Goal: Transaction & Acquisition: Book appointment/travel/reservation

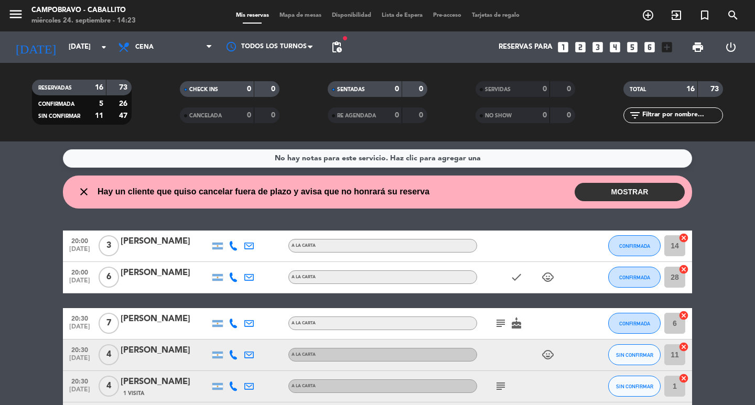
click at [173, 90] on filter-checkbox "CHECK INS 0 0" at bounding box center [230, 89] width 148 height 16
click at [144, 92] on filter-checkbox "RESERVADAS 16 73 CONFIRMADA 5 26 SIN CONFIRMAR 11 47" at bounding box center [82, 102] width 148 height 45
click at [97, 44] on icon "arrow_drop_down" at bounding box center [103, 47] width 13 height 13
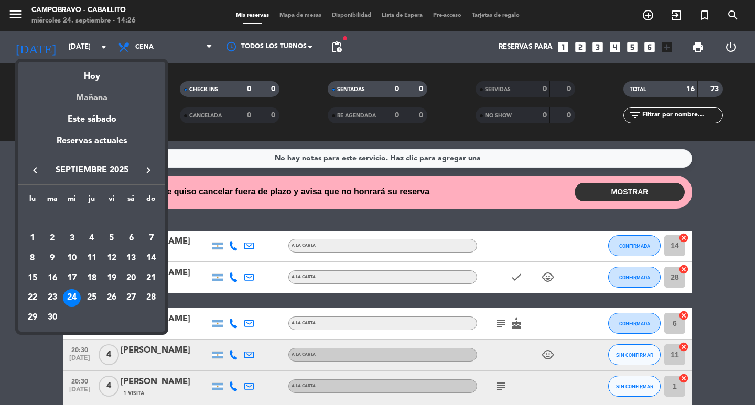
click at [102, 94] on div "Mañana" at bounding box center [91, 93] width 147 height 21
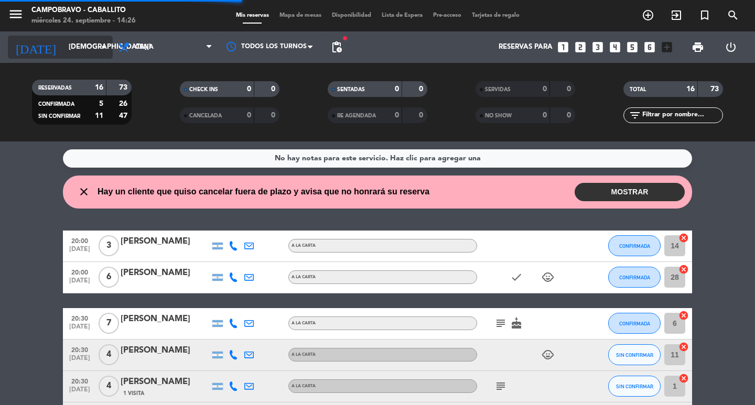
click at [83, 52] on input "[DEMOGRAPHIC_DATA][DATE]" at bounding box center [109, 47] width 92 height 19
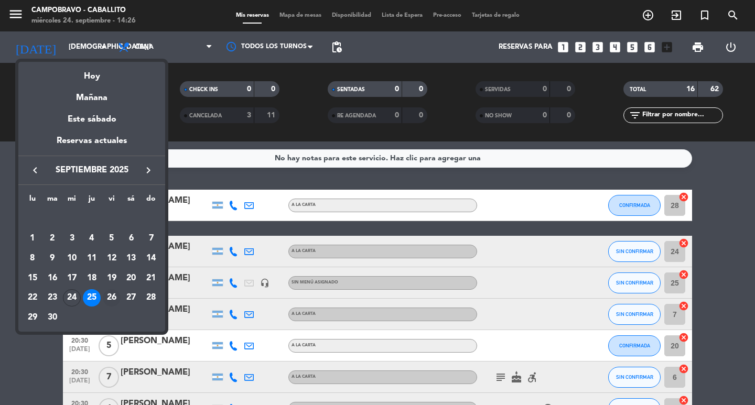
click at [110, 295] on div "26" at bounding box center [112, 298] width 18 height 18
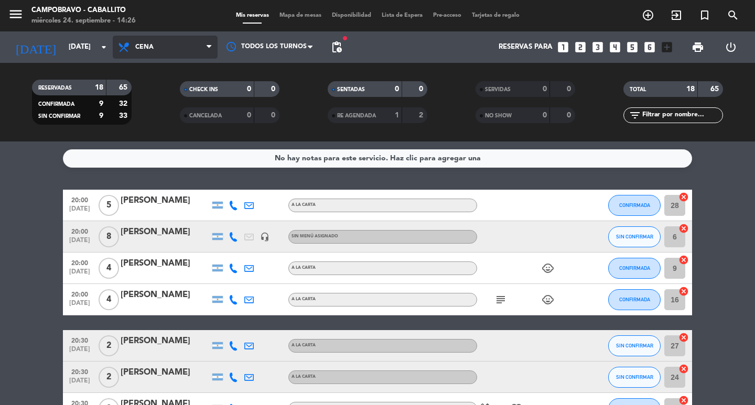
click at [153, 46] on span "Cena" at bounding box center [144, 47] width 18 height 7
click at [175, 88] on div "menu Campobravo - caballito [DATE] 24. septiembre - 14:26 Mis reservas Mapa de …" at bounding box center [377, 71] width 755 height 142
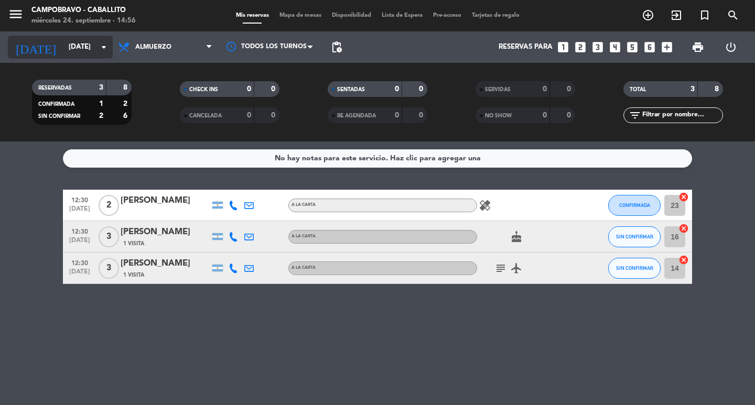
click at [81, 40] on input "[DATE]" at bounding box center [109, 47] width 92 height 19
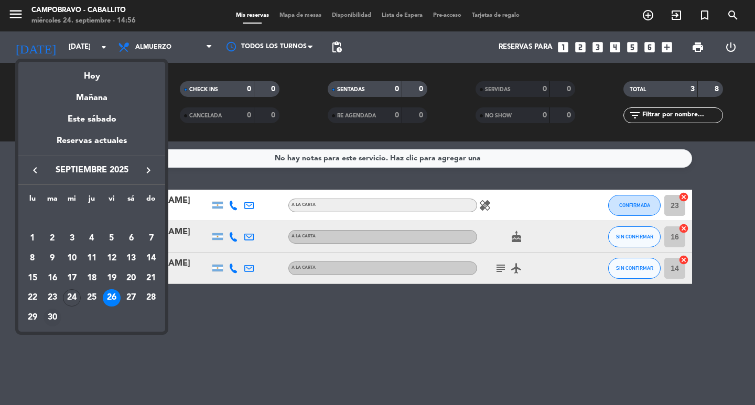
click at [52, 317] on div "30" at bounding box center [53, 318] width 18 height 18
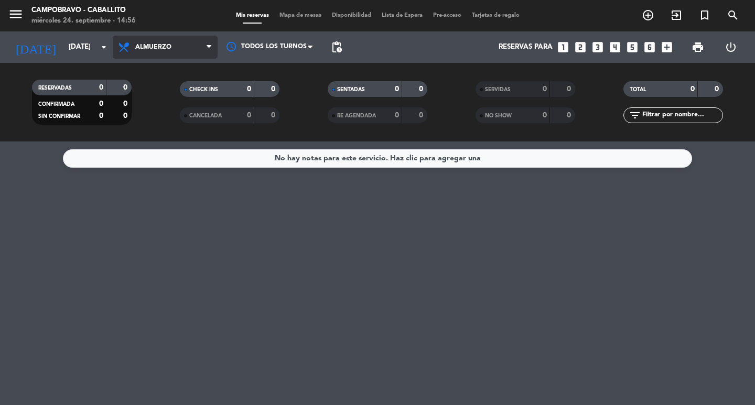
click at [175, 53] on span "Almuerzo" at bounding box center [165, 47] width 105 height 23
click at [168, 107] on div "menu Campobravo - caballito [DATE] 24. septiembre - 14:56 Mis reservas Mapa de …" at bounding box center [377, 71] width 755 height 142
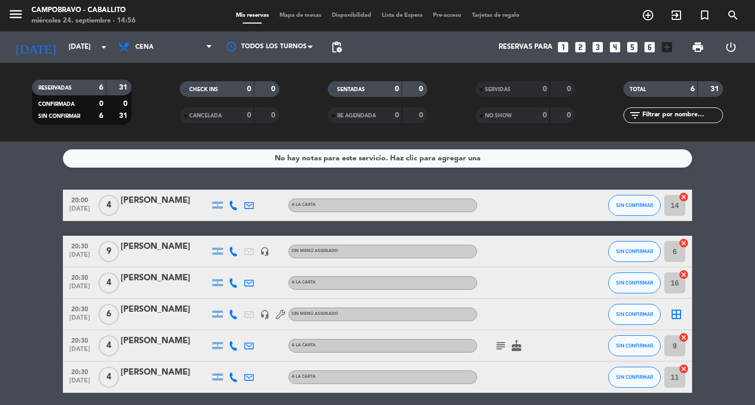
click at [175, 243] on div "[PERSON_NAME]" at bounding box center [165, 247] width 89 height 14
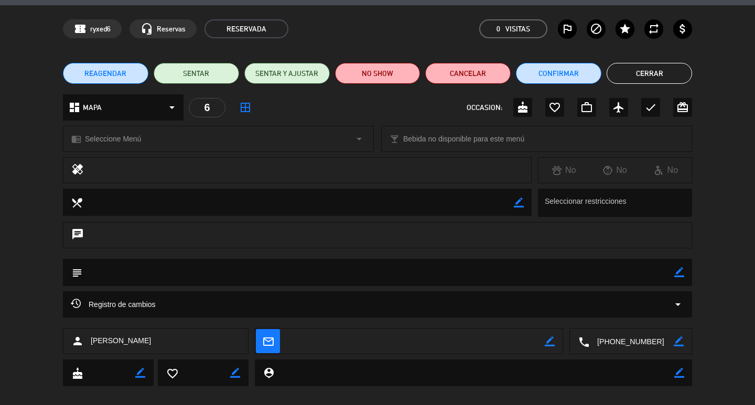
scroll to position [44, 0]
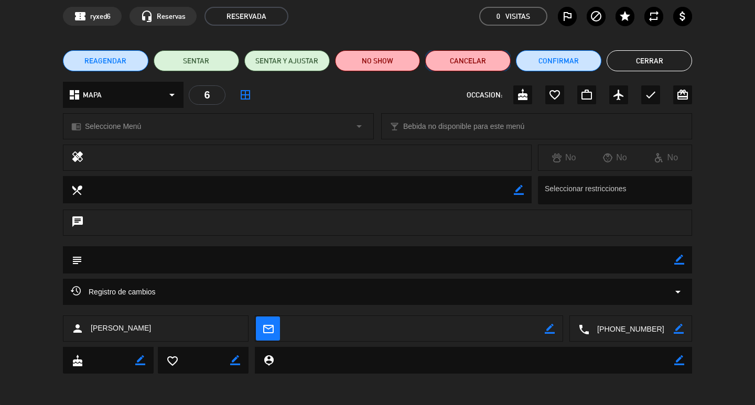
click at [452, 60] on button "Cancelar" at bounding box center [467, 60] width 85 height 21
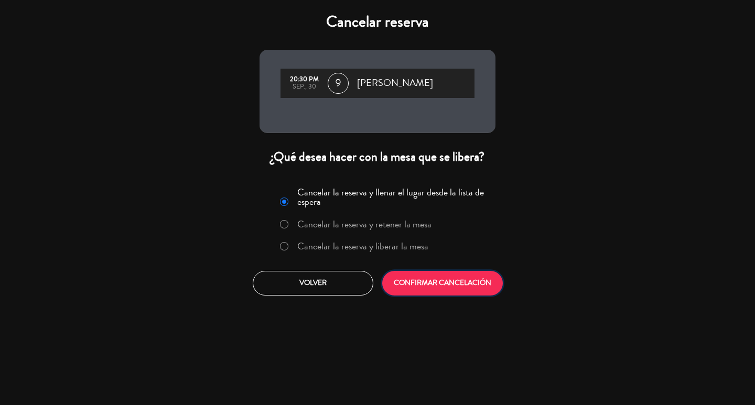
click at [440, 287] on button "CONFIRMAR CANCELACIÓN" at bounding box center [442, 283] width 121 height 25
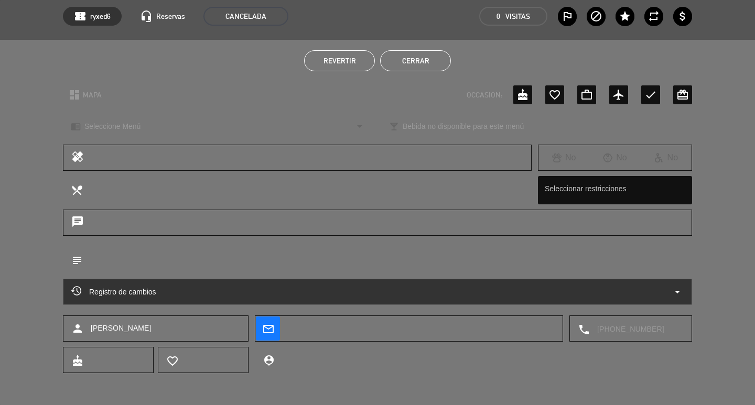
click at [414, 55] on button "Cerrar" at bounding box center [415, 60] width 71 height 21
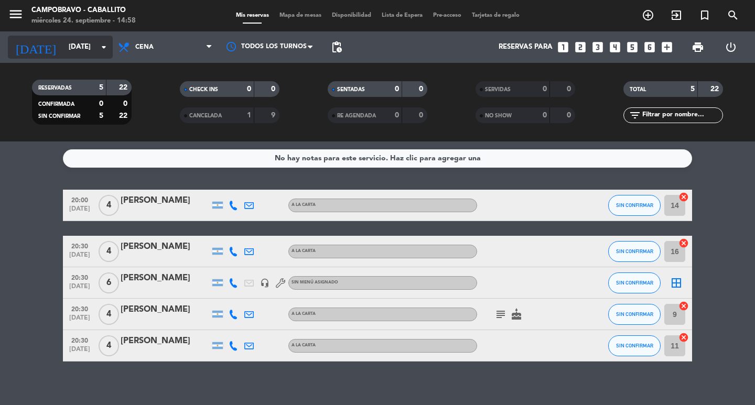
click at [82, 42] on input "[DATE]" at bounding box center [109, 47] width 92 height 19
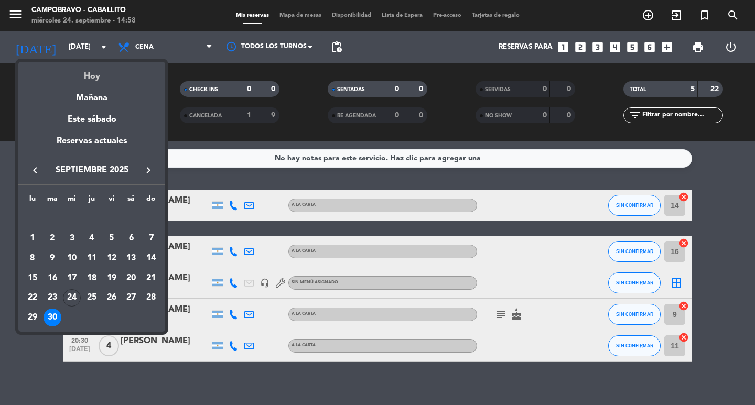
click at [117, 75] on div "Hoy" at bounding box center [91, 72] width 147 height 21
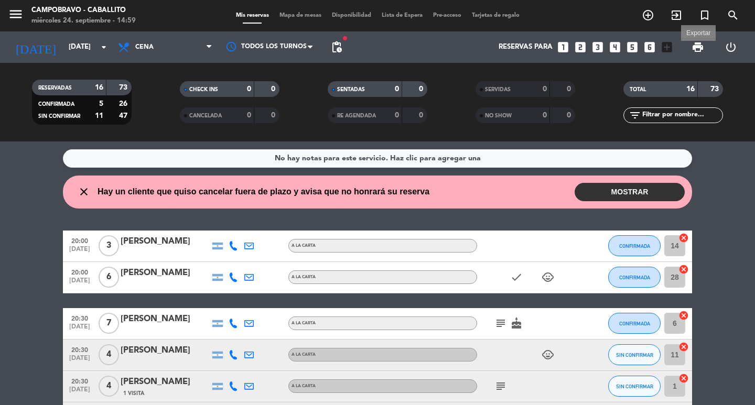
click at [700, 47] on span "print" at bounding box center [697, 47] width 13 height 13
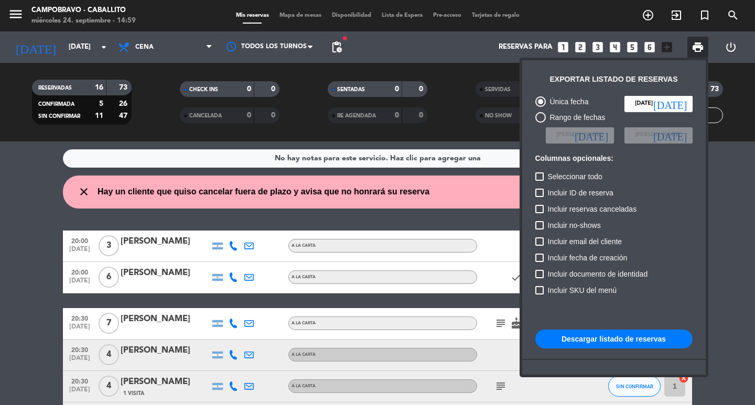
click at [735, 69] on div at bounding box center [377, 202] width 755 height 405
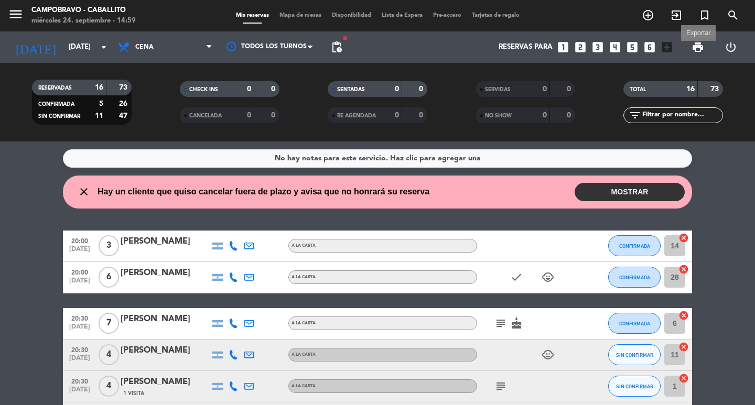
click at [700, 49] on span "print" at bounding box center [697, 47] width 13 height 13
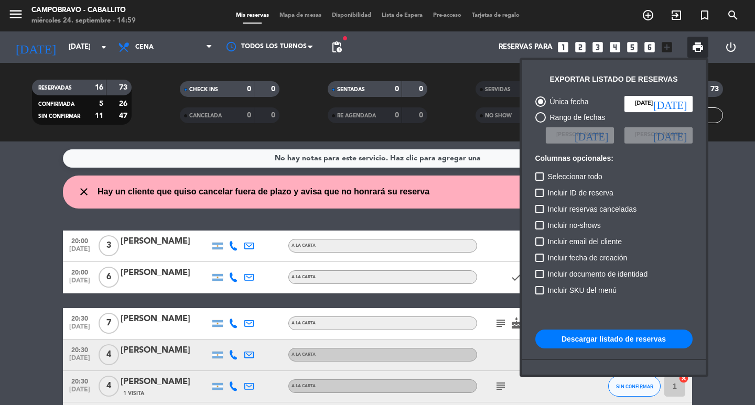
click at [598, 337] on button "Descargar listado de reservas" at bounding box center [613, 339] width 157 height 19
click at [89, 49] on div at bounding box center [377, 202] width 755 height 405
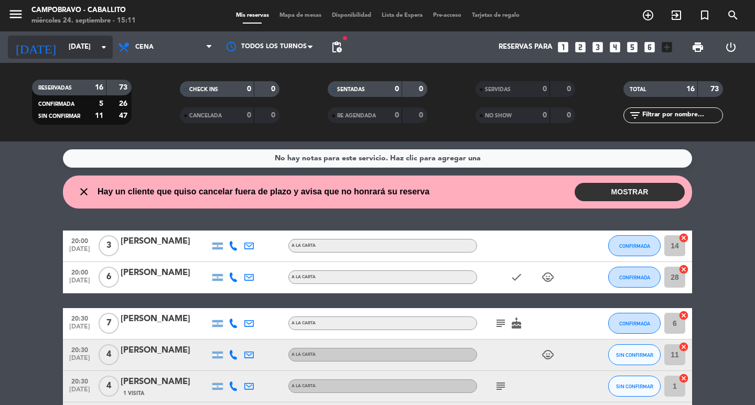
click at [70, 42] on input "[DATE]" at bounding box center [109, 47] width 92 height 19
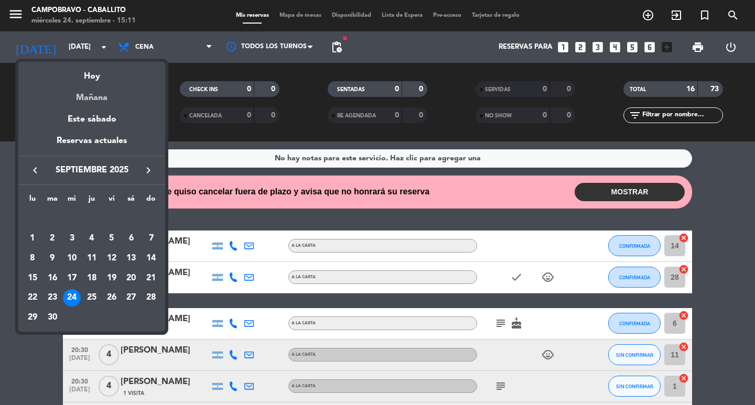
click at [94, 96] on div "Mañana" at bounding box center [91, 93] width 147 height 21
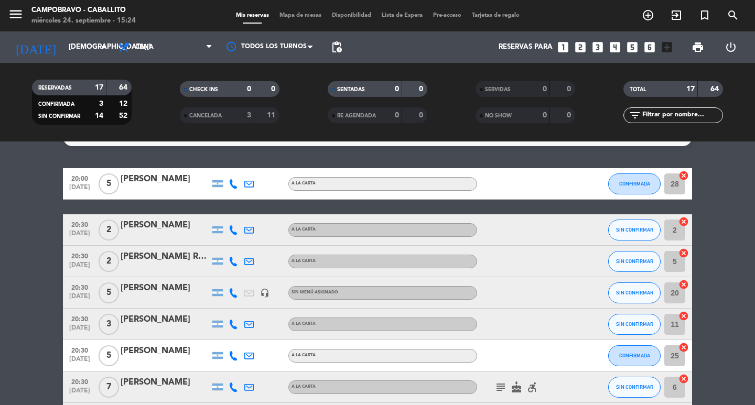
scroll to position [0, 0]
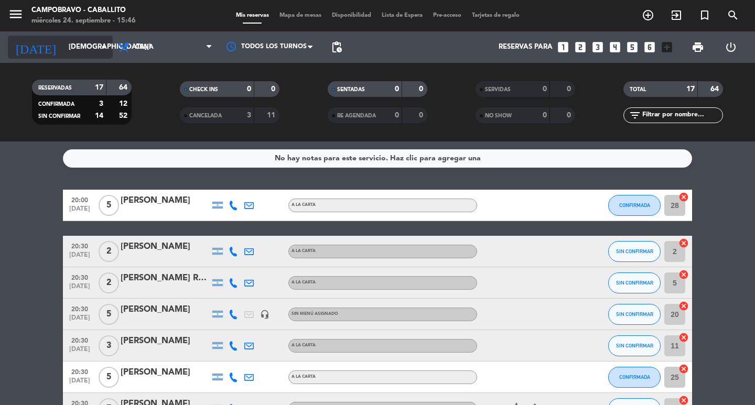
click at [63, 51] on input "[DEMOGRAPHIC_DATA][DATE]" at bounding box center [109, 47] width 92 height 19
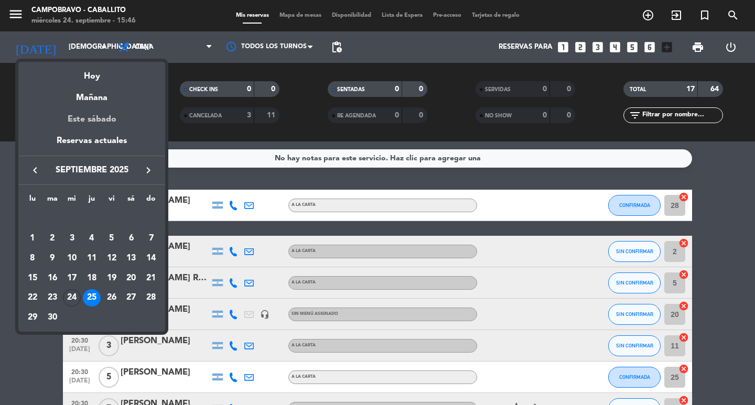
click at [92, 123] on div "Este sábado" at bounding box center [91, 119] width 147 height 29
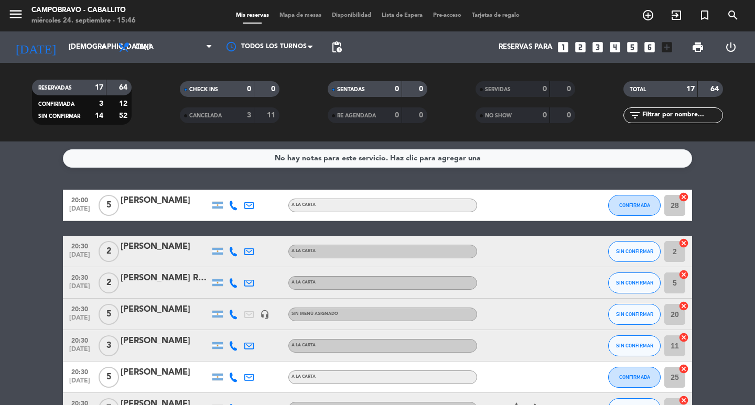
type input "[DATE]"
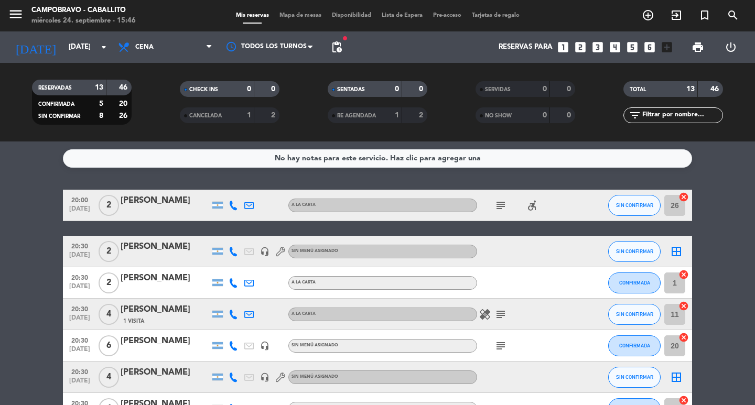
click at [650, 46] on icon "looks_6" at bounding box center [650, 47] width 14 height 14
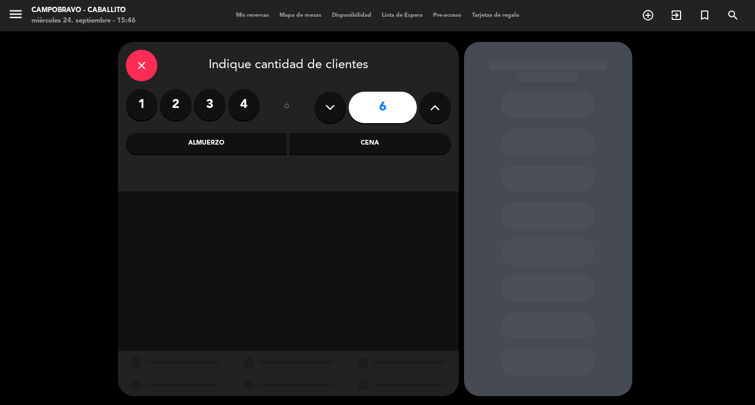
click at [332, 142] on div "Cena" at bounding box center [369, 143] width 161 height 21
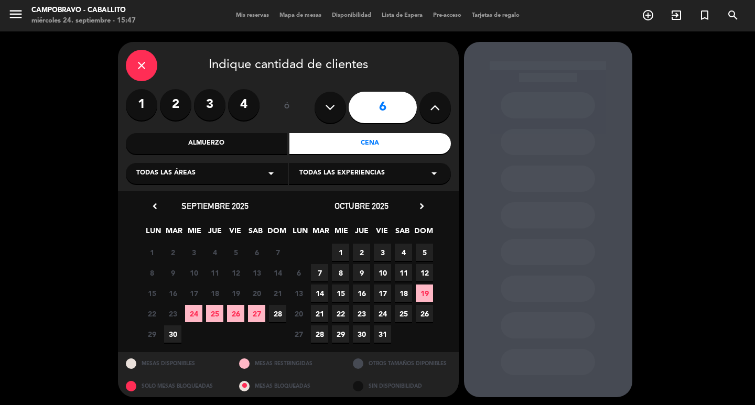
click at [251, 313] on span "27" at bounding box center [256, 313] width 17 height 17
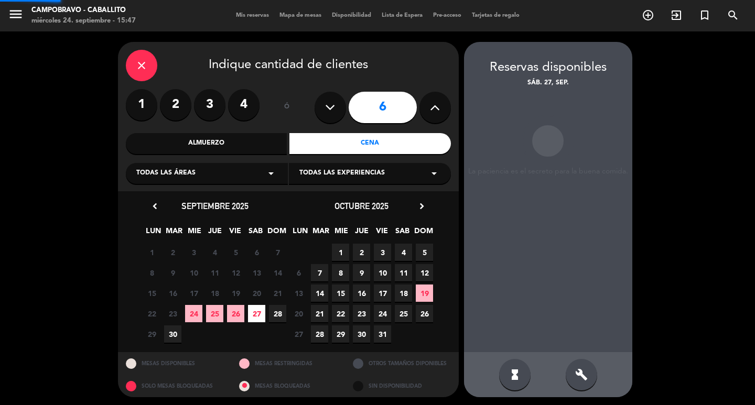
scroll to position [2, 0]
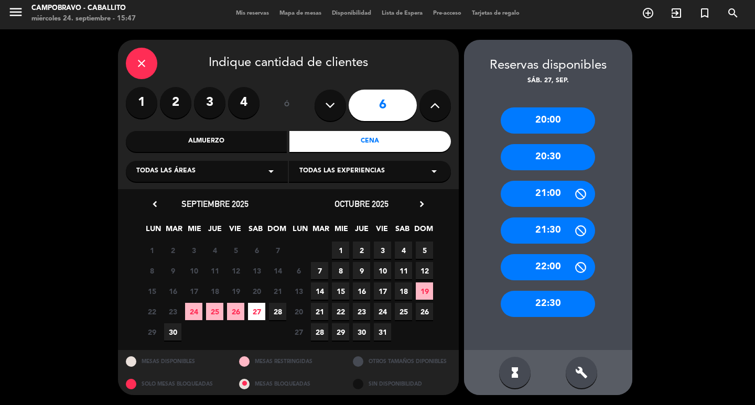
click at [149, 71] on div "close" at bounding box center [141, 63] width 31 height 31
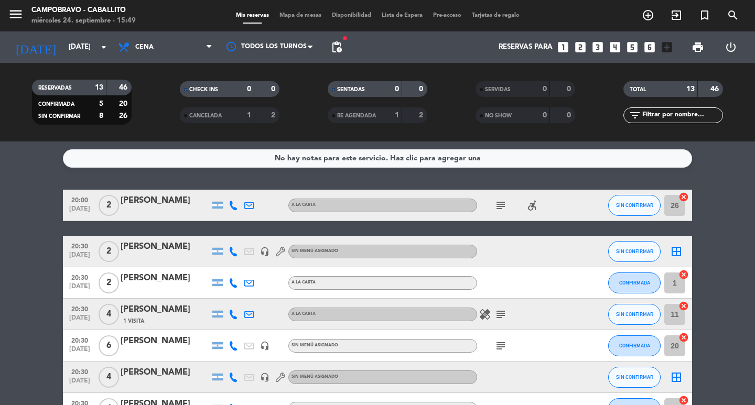
click at [645, 46] on icon "looks_6" at bounding box center [650, 47] width 14 height 14
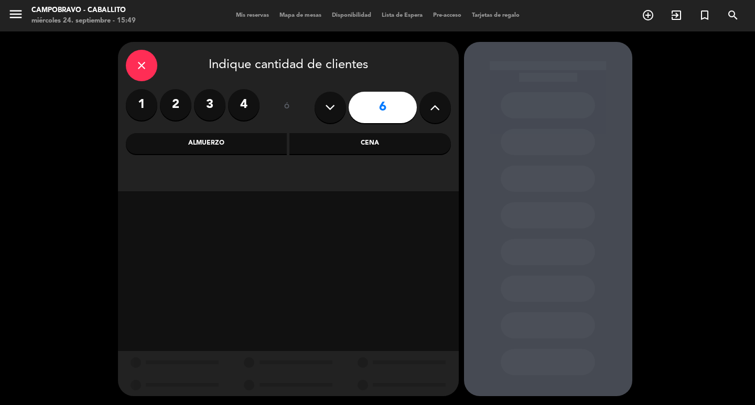
click at [389, 138] on div "Cena" at bounding box center [369, 143] width 161 height 21
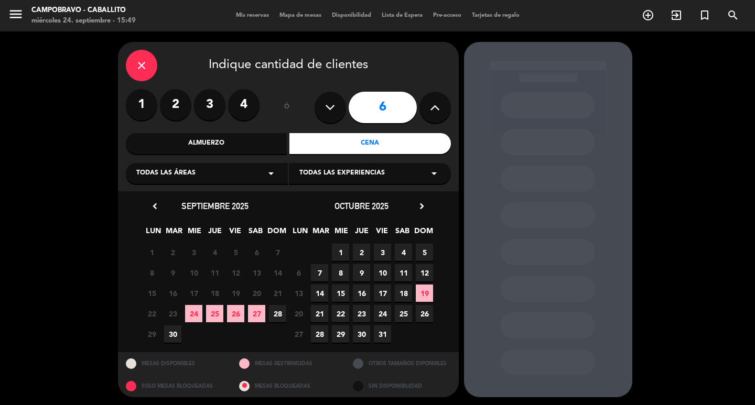
click at [257, 313] on span "27" at bounding box center [256, 313] width 17 height 17
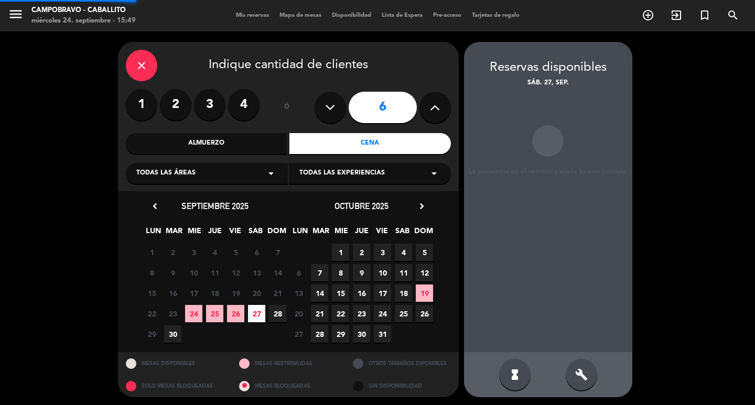
scroll to position [2, 0]
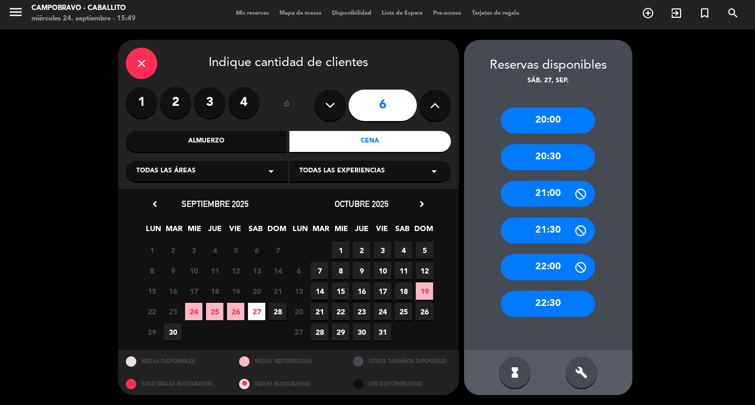
click at [575, 155] on div "20:30" at bounding box center [548, 157] width 94 height 26
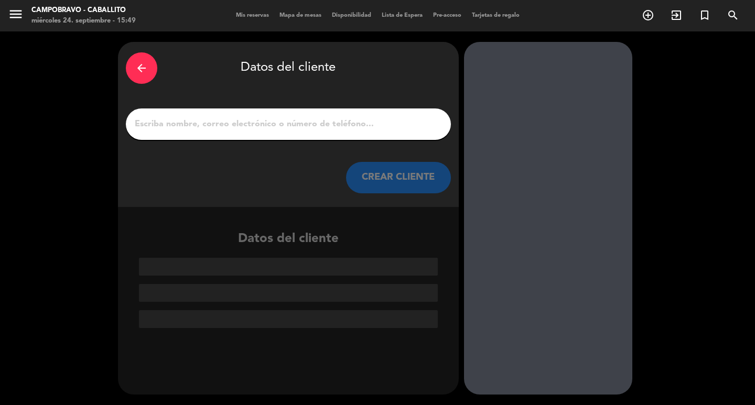
click at [306, 118] on input "1" at bounding box center [288, 124] width 309 height 15
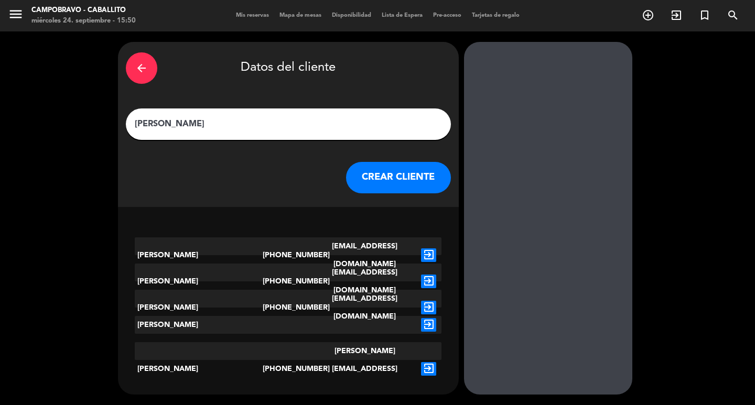
type input "[PERSON_NAME]"
click at [406, 164] on button "CREAR CLIENTE" at bounding box center [398, 177] width 105 height 31
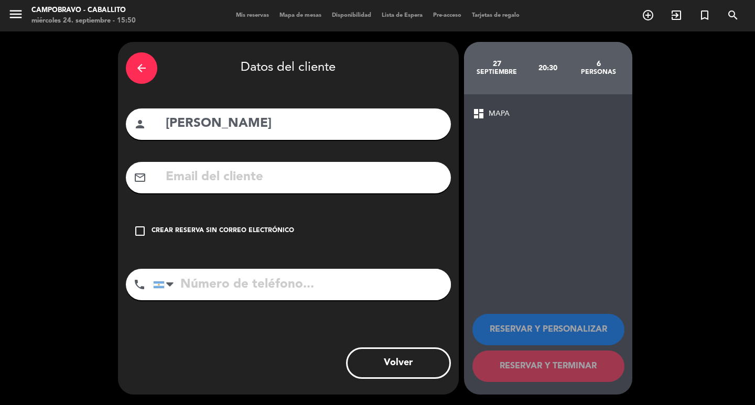
click at [195, 231] on div "Crear reserva sin correo electrónico" at bounding box center [222, 231] width 143 height 10
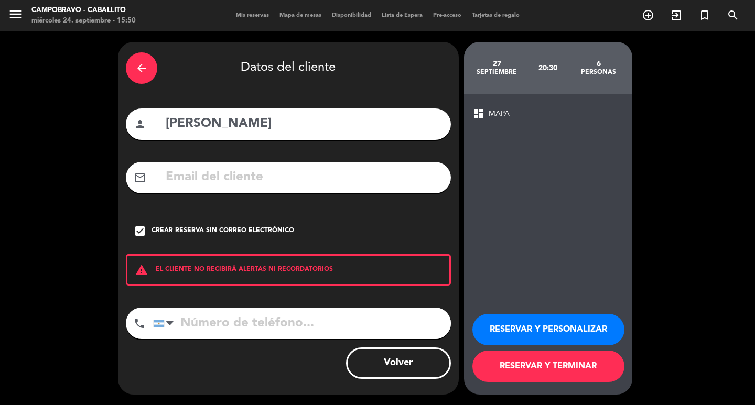
click at [232, 315] on input "tel" at bounding box center [302, 323] width 298 height 31
type input "1137694293"
click at [559, 377] on button "RESERVAR Y TERMINAR" at bounding box center [548, 366] width 152 height 31
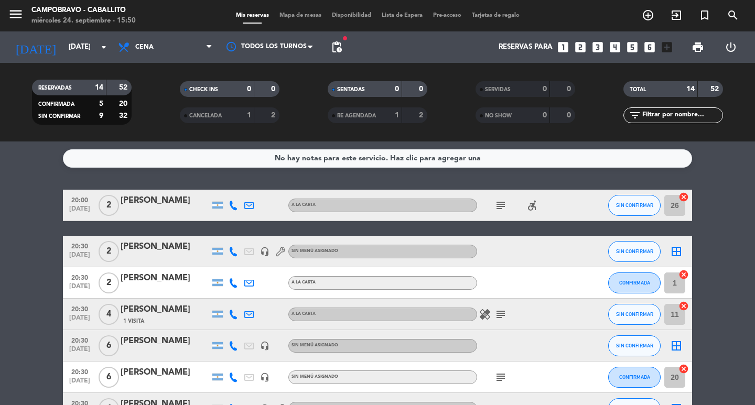
click at [30, 38] on icon "[DATE]" at bounding box center [36, 47] width 56 height 23
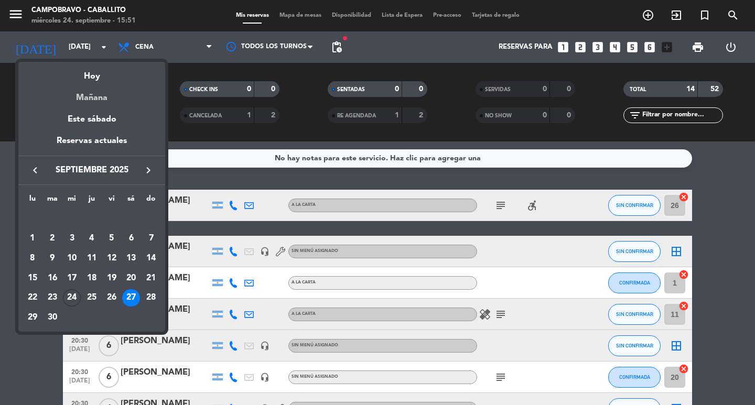
click at [99, 94] on div "Mañana" at bounding box center [91, 93] width 147 height 21
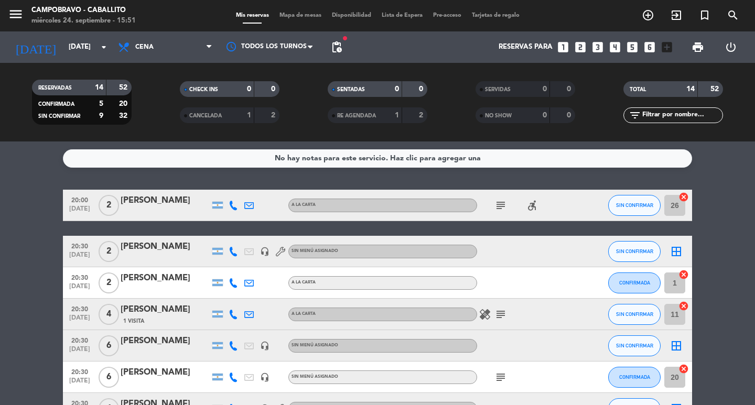
type input "[DEMOGRAPHIC_DATA][DATE]"
